Goal: Information Seeking & Learning: Learn about a topic

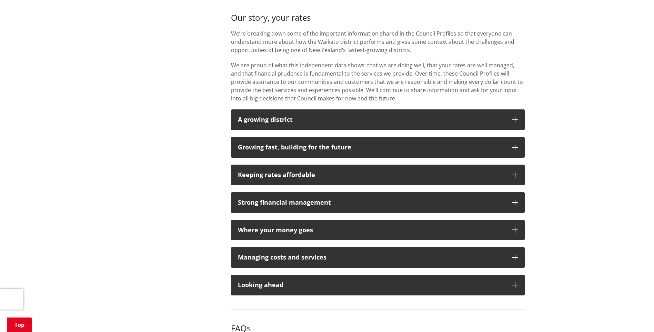
scroll to position [483, 0]
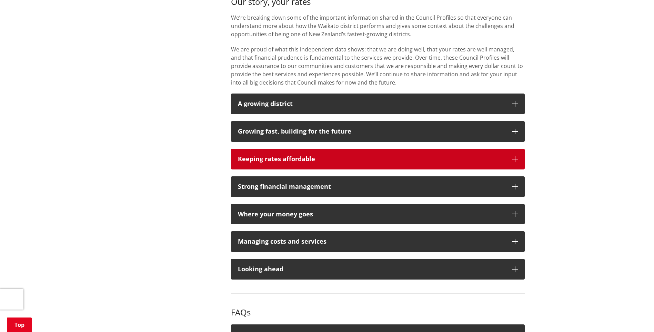
click at [464, 165] on button "Keeping rates affordable" at bounding box center [378, 159] width 294 height 21
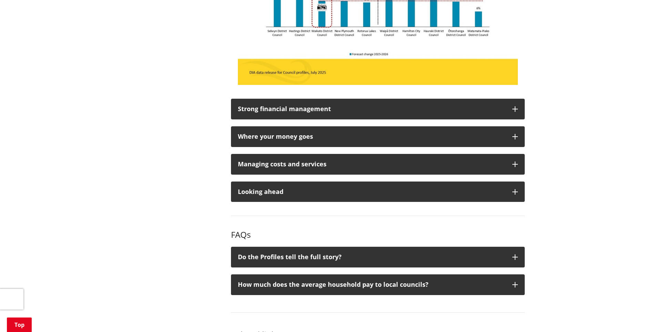
scroll to position [793, 0]
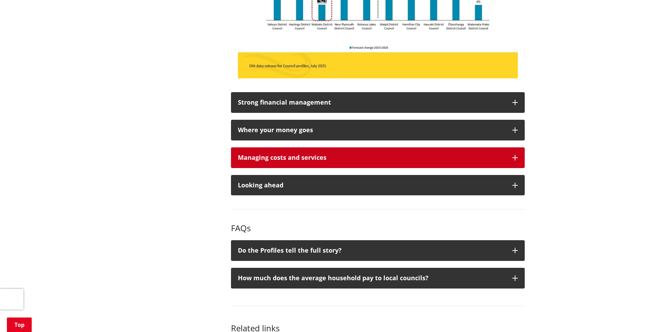
click at [519, 162] on button "Managing costs and services" at bounding box center [378, 157] width 294 height 21
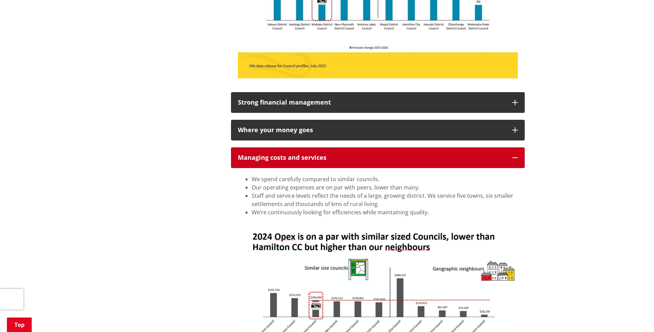
click at [519, 162] on button "Managing costs and services" at bounding box center [378, 157] width 294 height 21
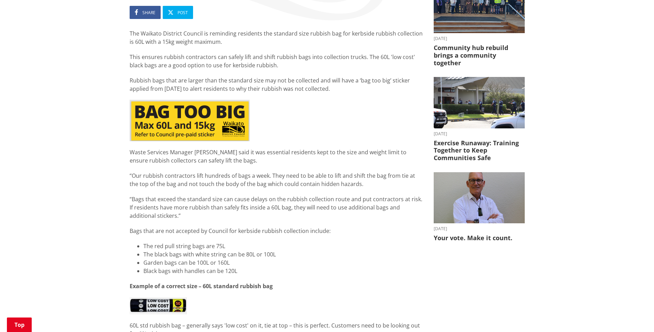
scroll to position [172, 0]
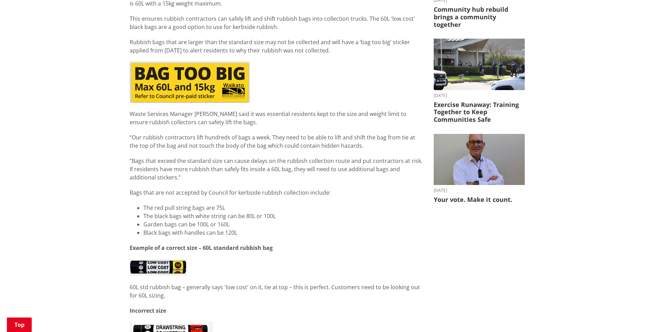
click at [130, 209] on ul "The red pull string bags are 75L The black bags with white string can be 80L or…" at bounding box center [277, 219] width 294 height 33
click at [148, 206] on li "The red pull string bags are 75L" at bounding box center [283, 207] width 280 height 8
